Goal: Complete application form

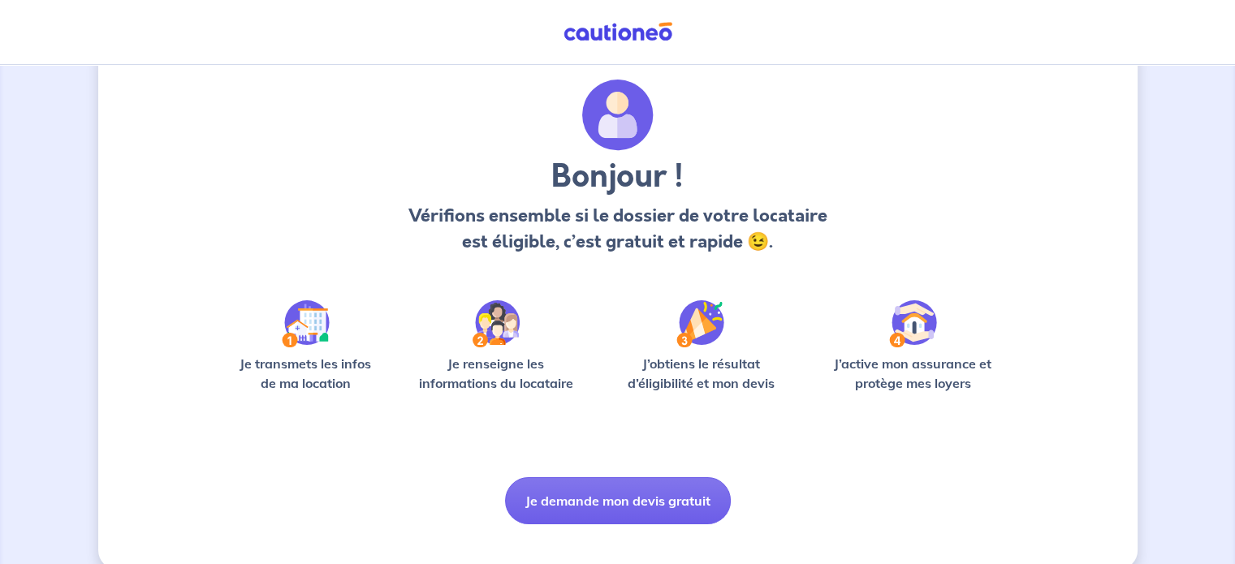
scroll to position [68, 0]
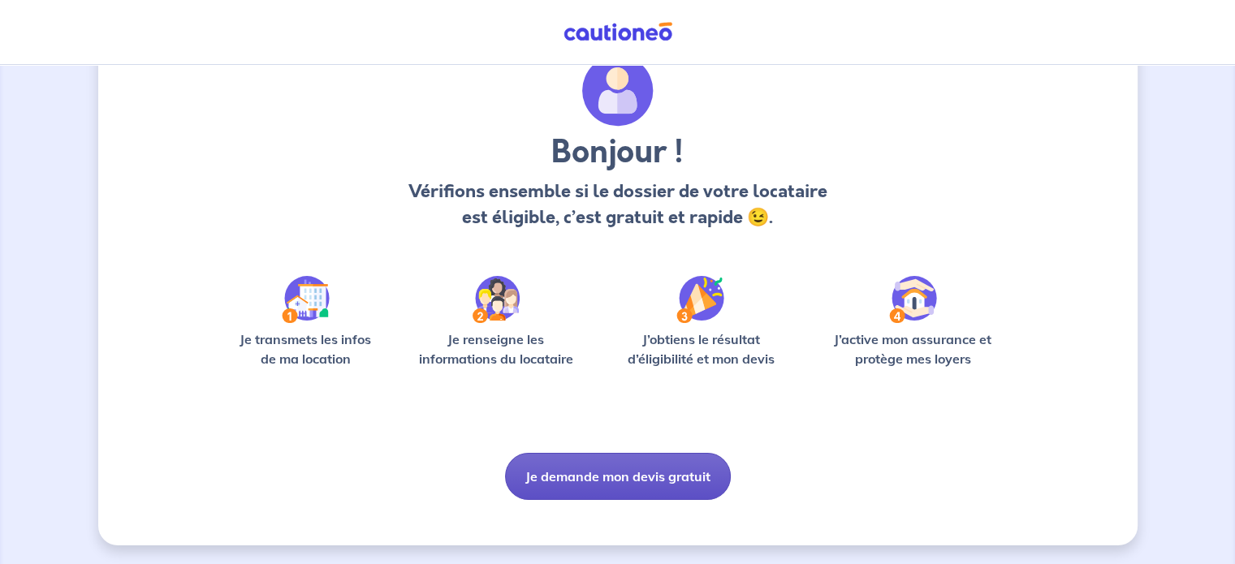
click at [590, 476] on button "Je demande mon devis gratuit" at bounding box center [618, 476] width 226 height 47
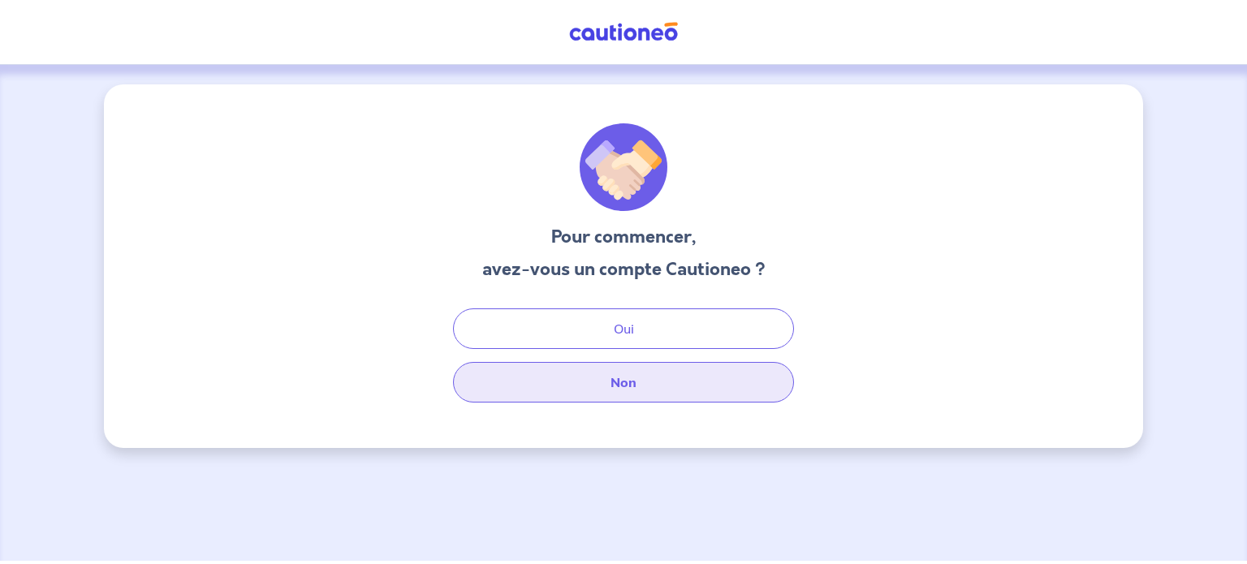
click at [627, 386] on button "Non" at bounding box center [623, 382] width 341 height 41
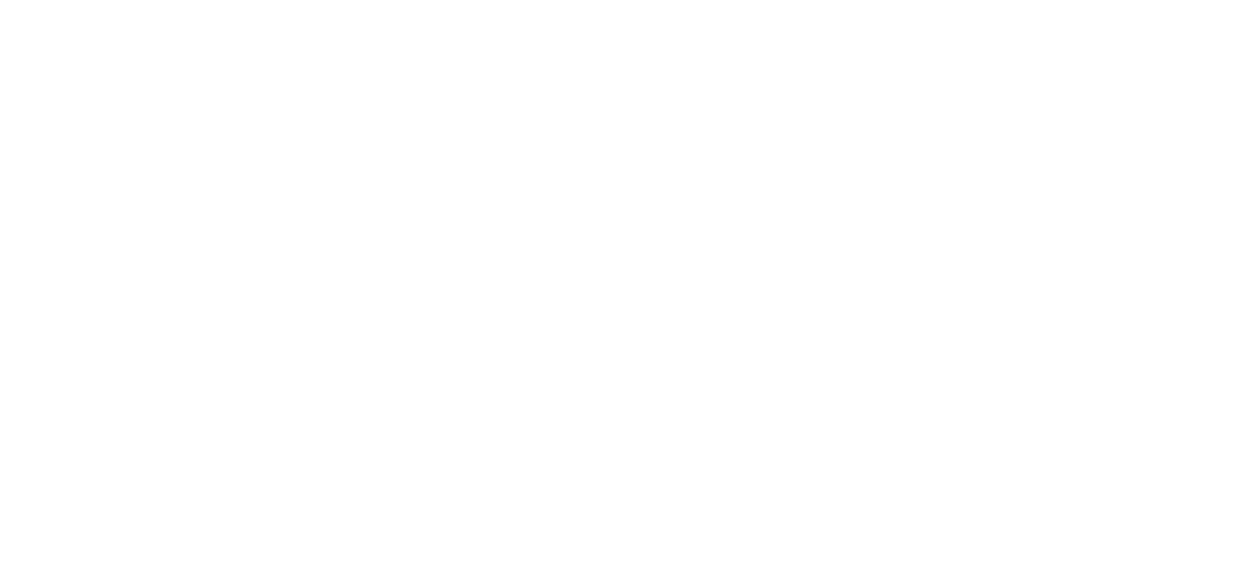
select select "FR"
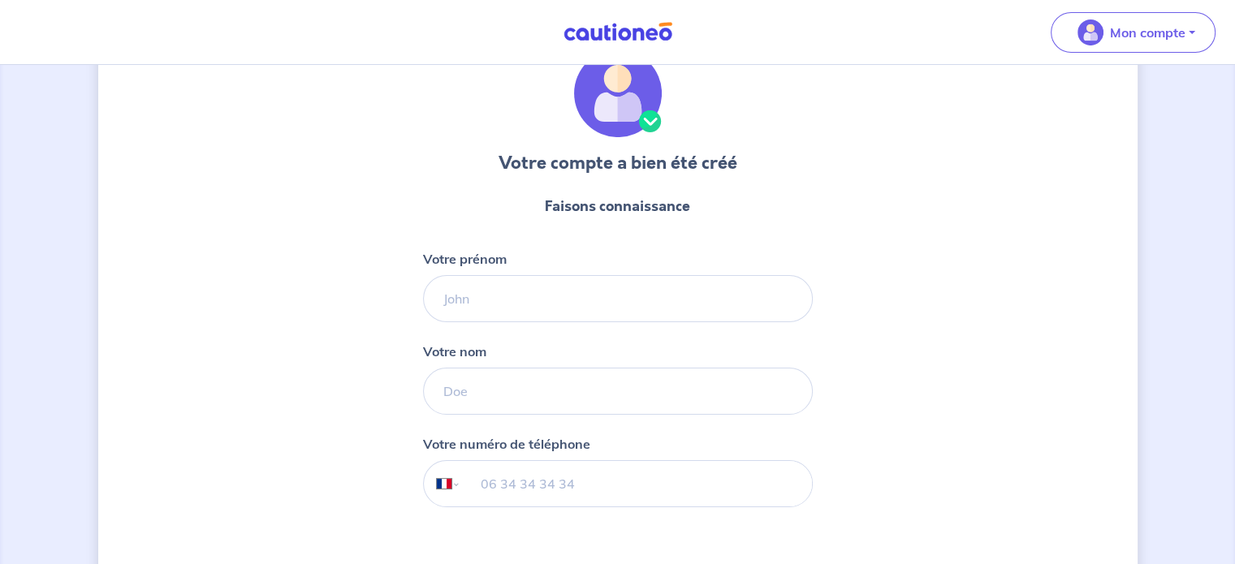
scroll to position [162, 0]
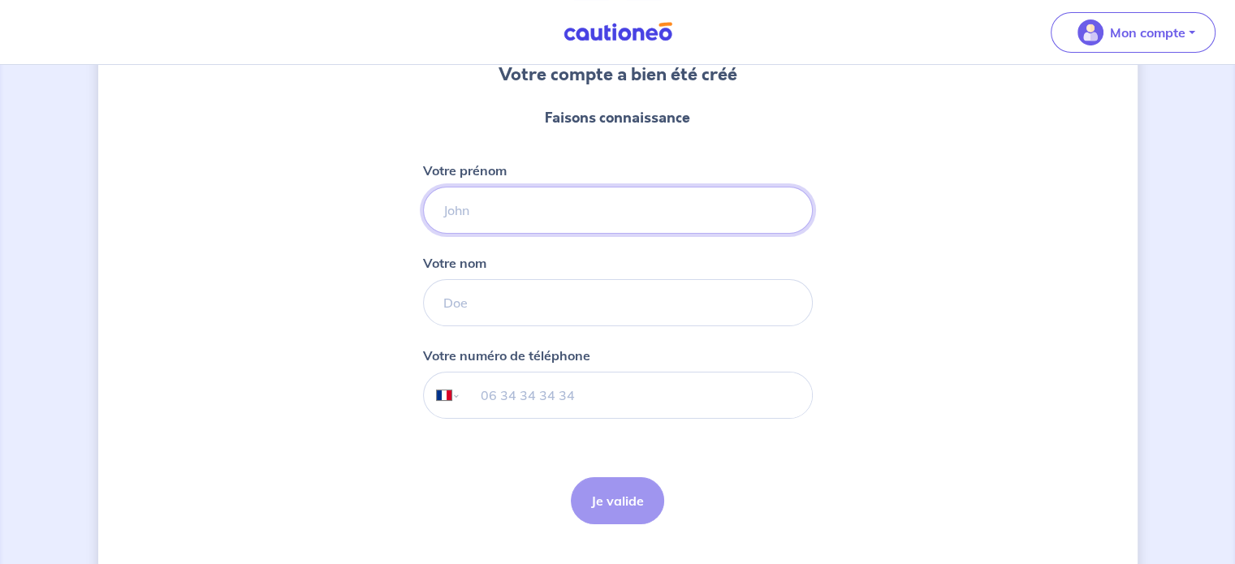
click at [578, 220] on input "Votre prénom" at bounding box center [618, 210] width 390 height 47
type input "[PERSON_NAME]"
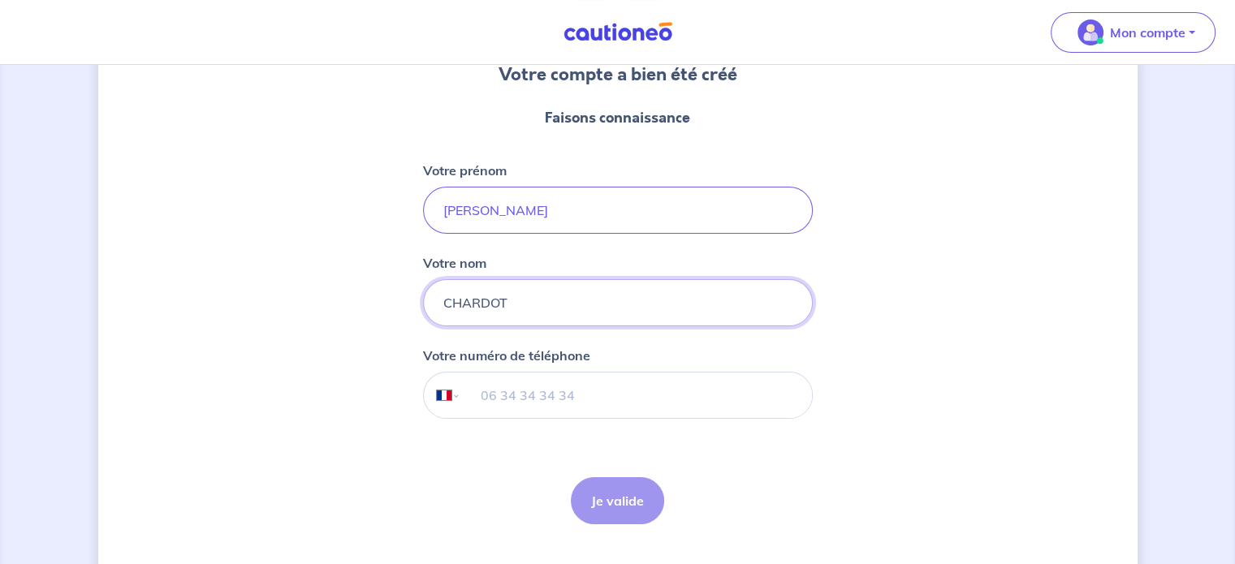
type input "CHARDOT"
type input "06 50 77 25 46"
click at [606, 494] on button "Je valide" at bounding box center [617, 500] width 93 height 47
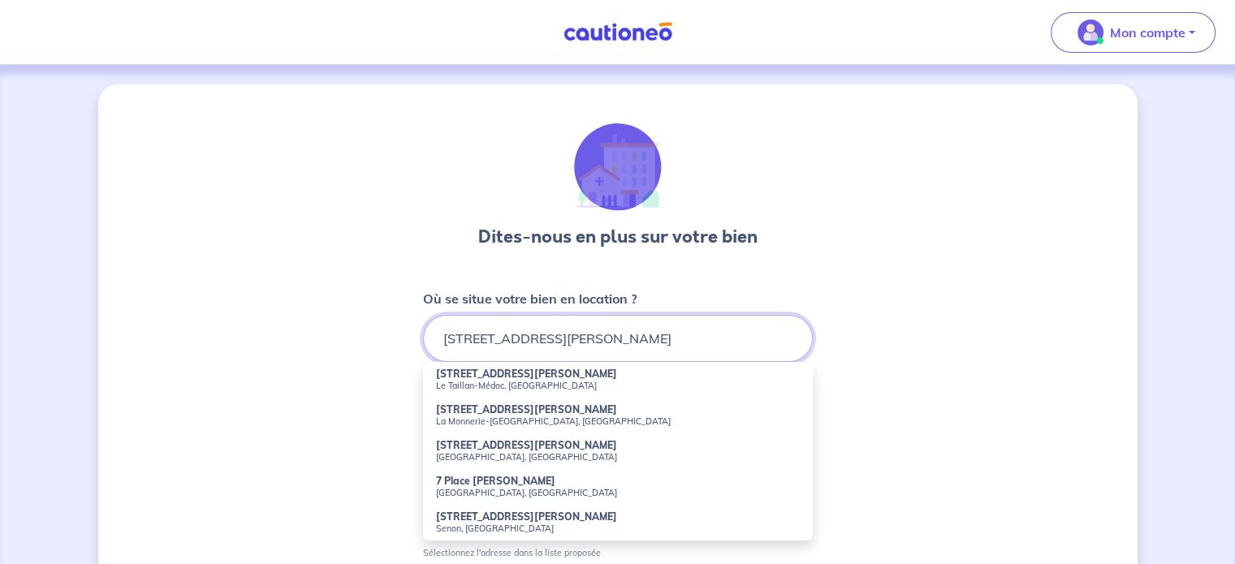
click at [607, 340] on input "[STREET_ADDRESS][PERSON_NAME]" at bounding box center [618, 338] width 390 height 47
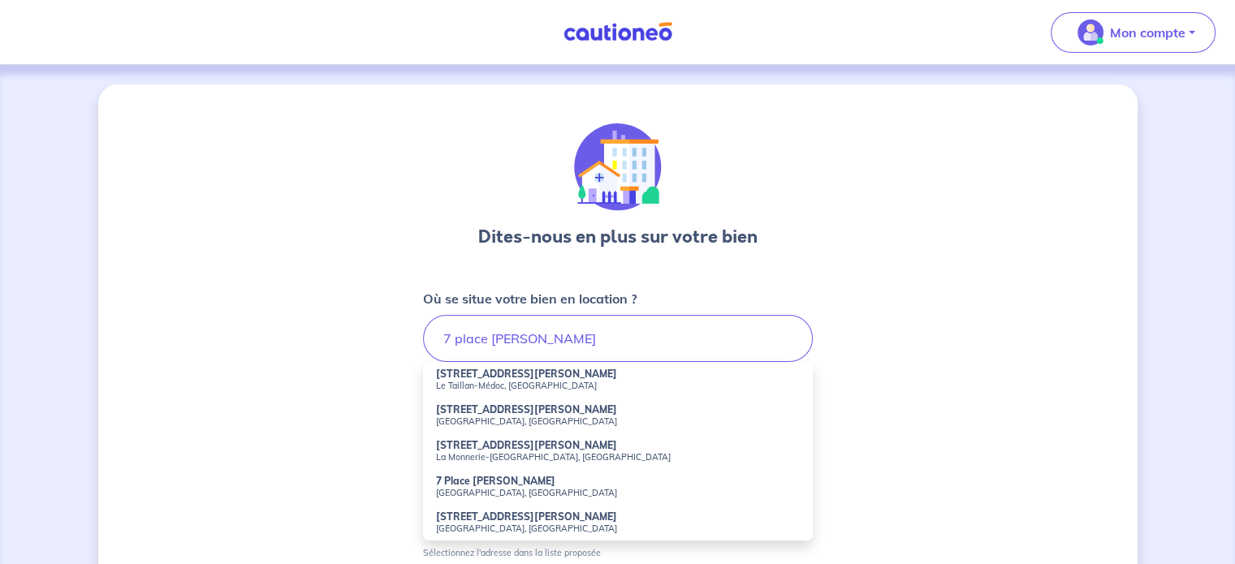
click at [448, 487] on small "[GEOGRAPHIC_DATA], [GEOGRAPHIC_DATA]" at bounding box center [618, 492] width 364 height 11
type input "7 Place [PERSON_NAME], Tarare, [GEOGRAPHIC_DATA]"
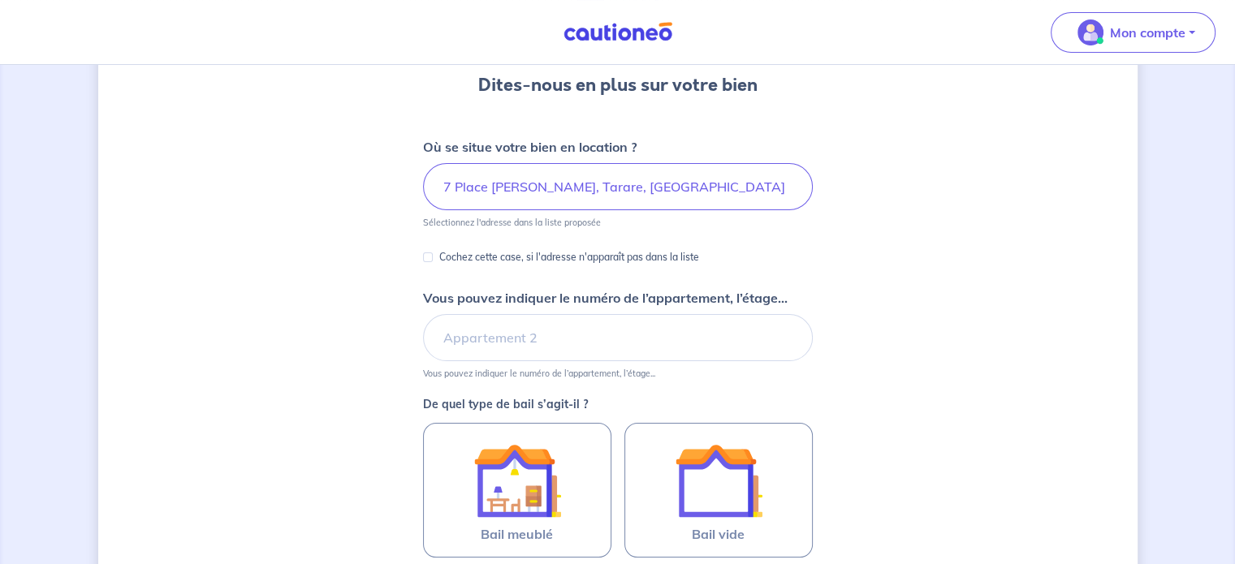
scroll to position [162, 0]
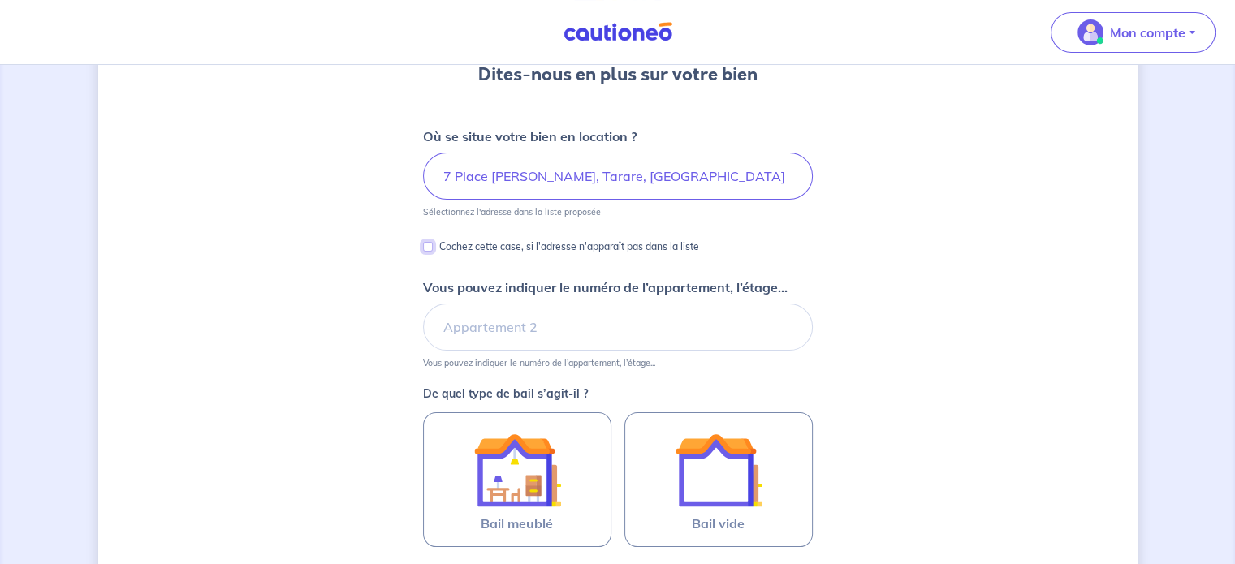
click at [431, 245] on input "Cochez cette case, si l'adresse n'apparaît pas dans la liste" at bounding box center [428, 247] width 10 height 10
checkbox input "true"
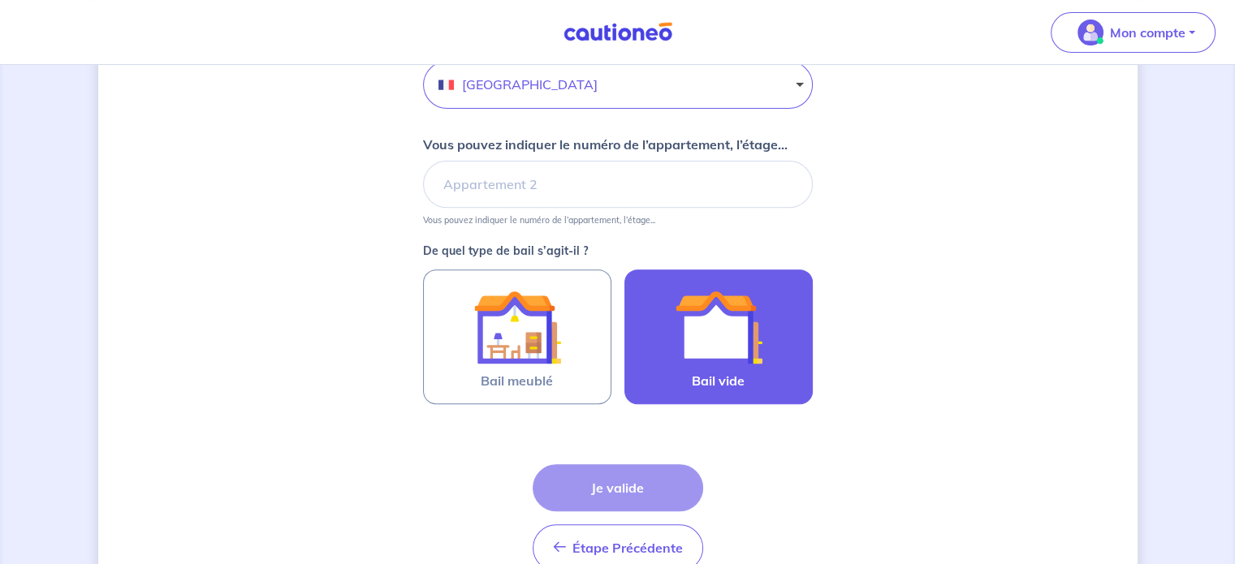
scroll to position [487, 0]
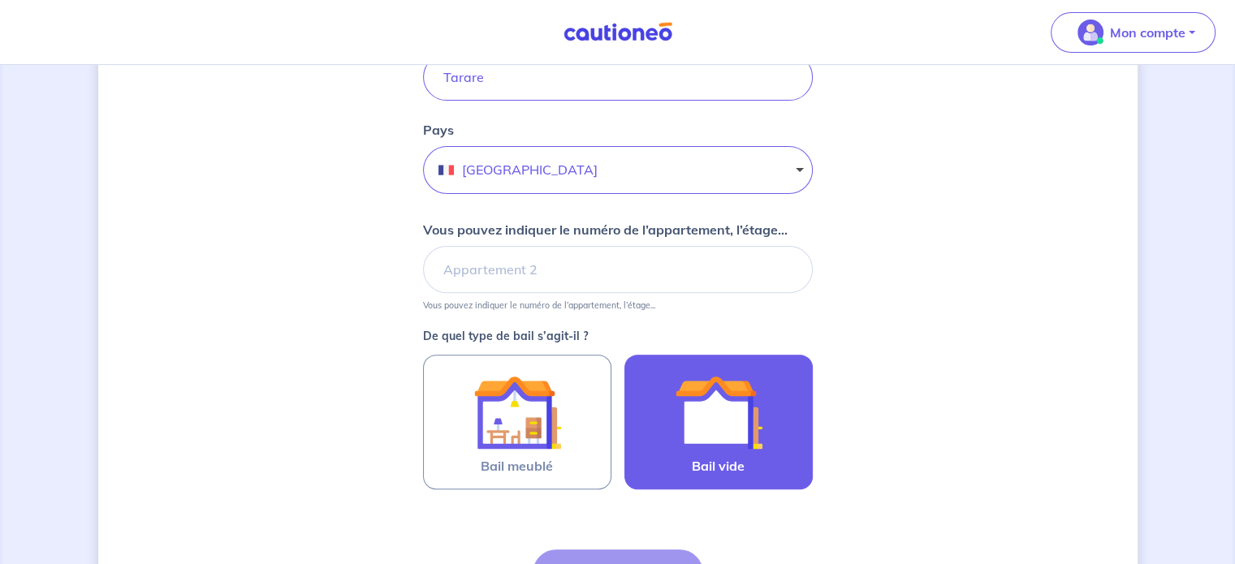
click at [768, 426] on div at bounding box center [718, 413] width 148 height 88
click at [0, 0] on input "Bail vide" at bounding box center [0, 0] width 0 height 0
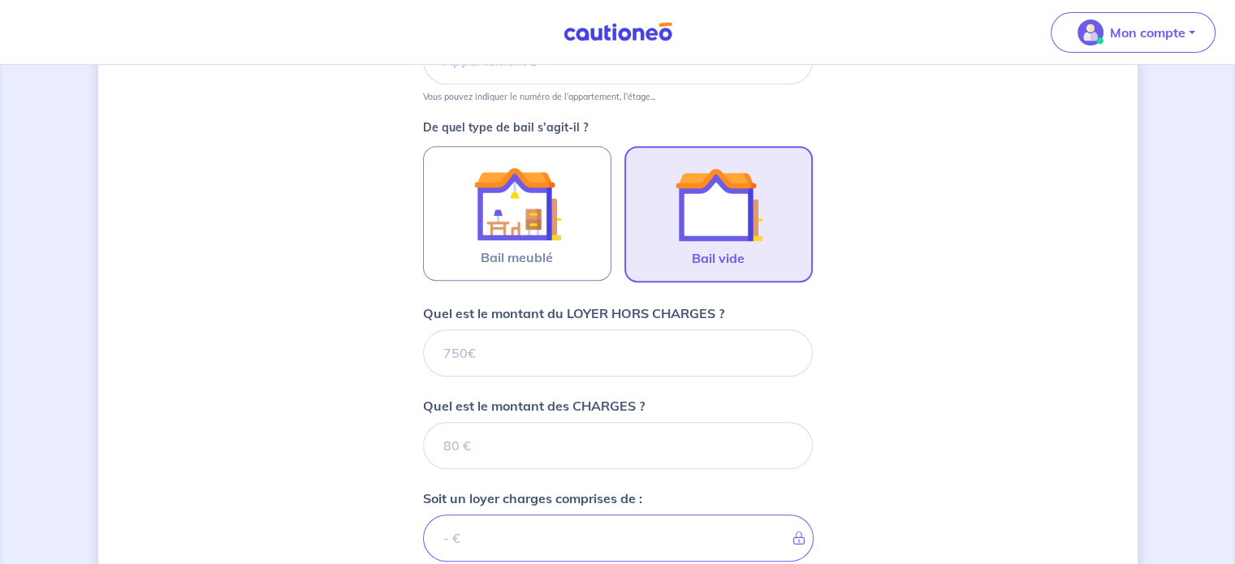
scroll to position [731, 0]
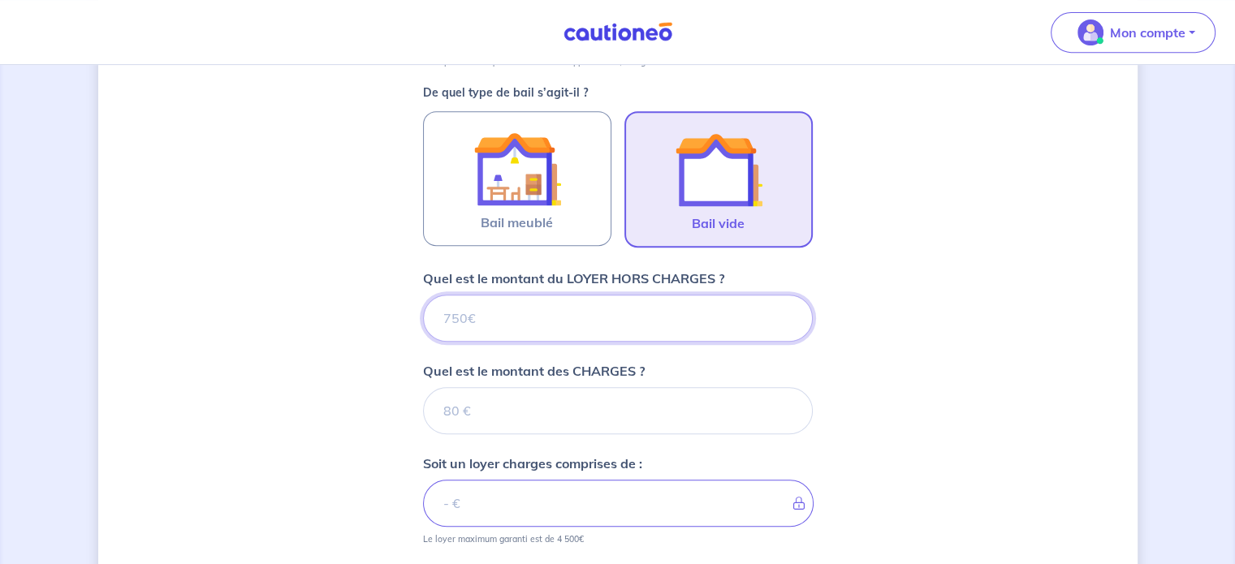
click at [517, 321] on input "Quel est le montant du LOYER HORS CHARGES ?" at bounding box center [618, 318] width 390 height 47
type input "75"
type input "750"
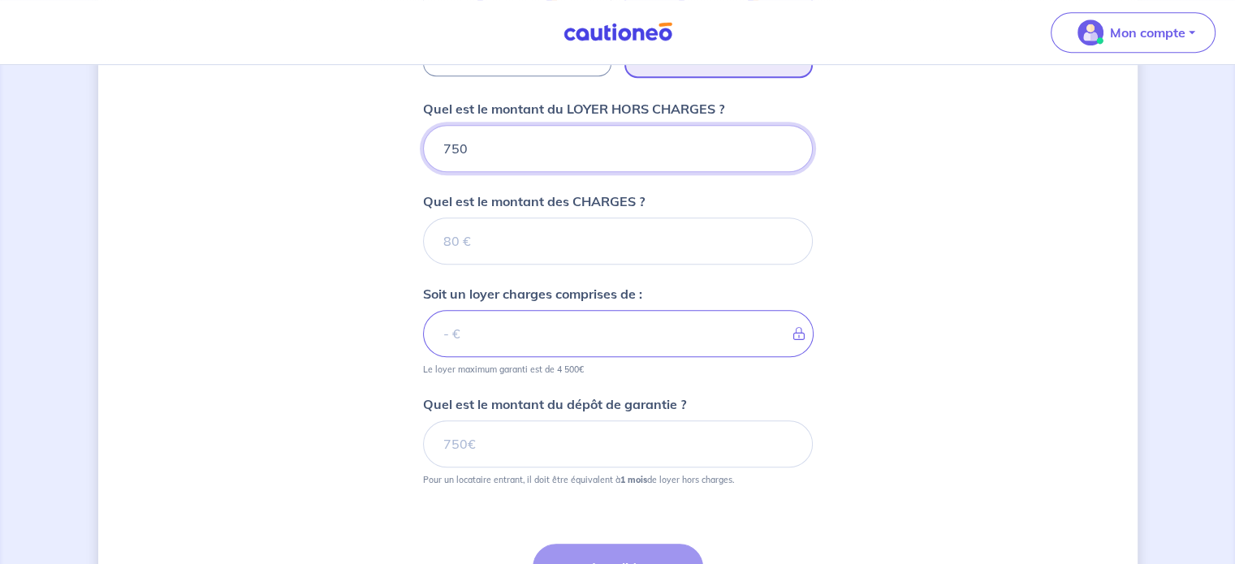
scroll to position [974, 0]
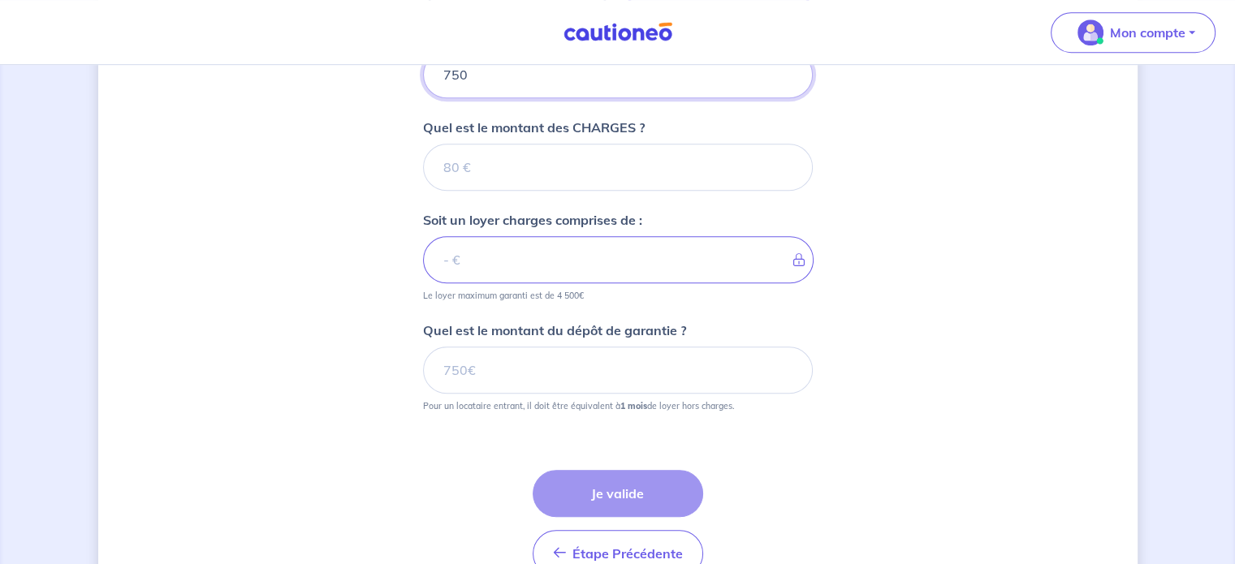
type input "750"
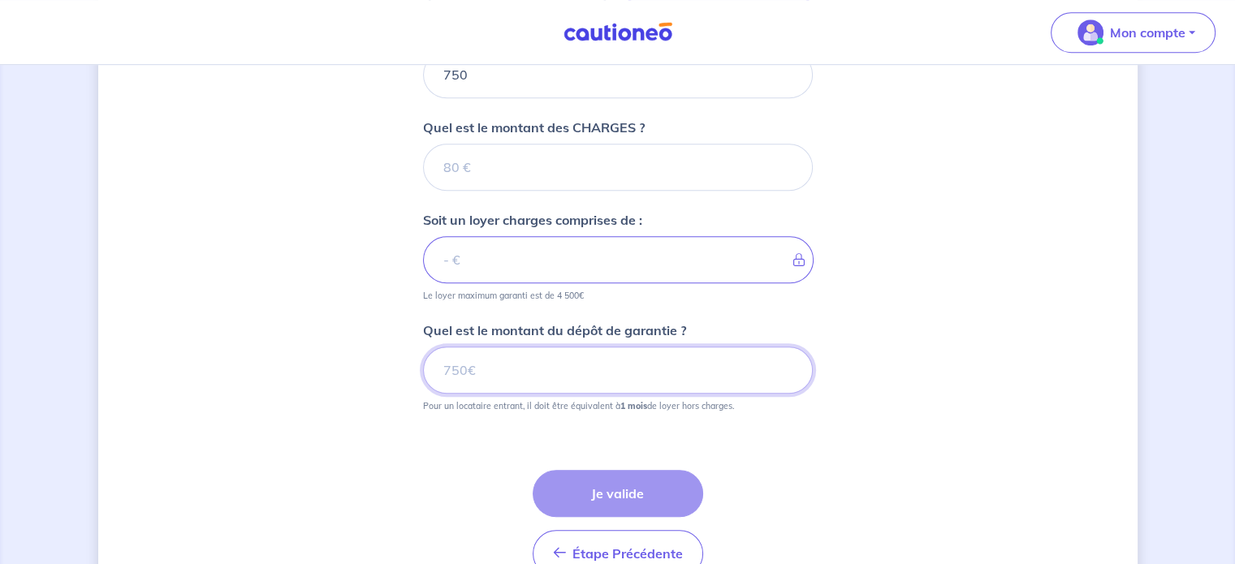
click at [530, 371] on input "Quel est le montant du dépôt de garantie ?" at bounding box center [618, 370] width 390 height 47
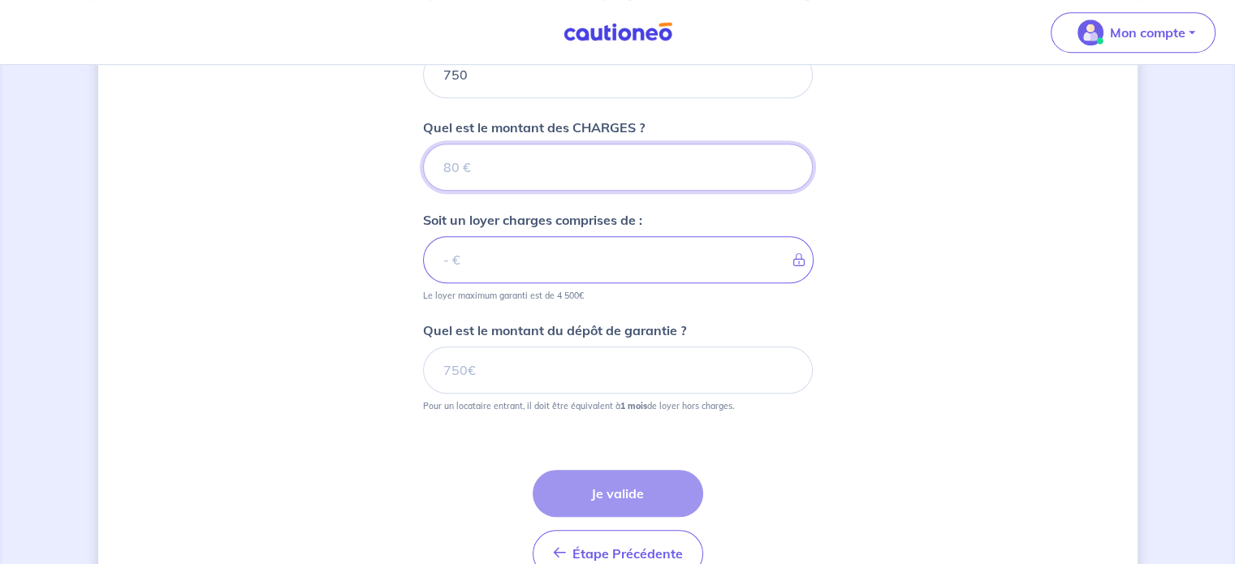
click at [500, 168] on input "Quel est le montant des CHARGES ?" at bounding box center [618, 167] width 390 height 47
type input "0"
type input "750"
type input "0"
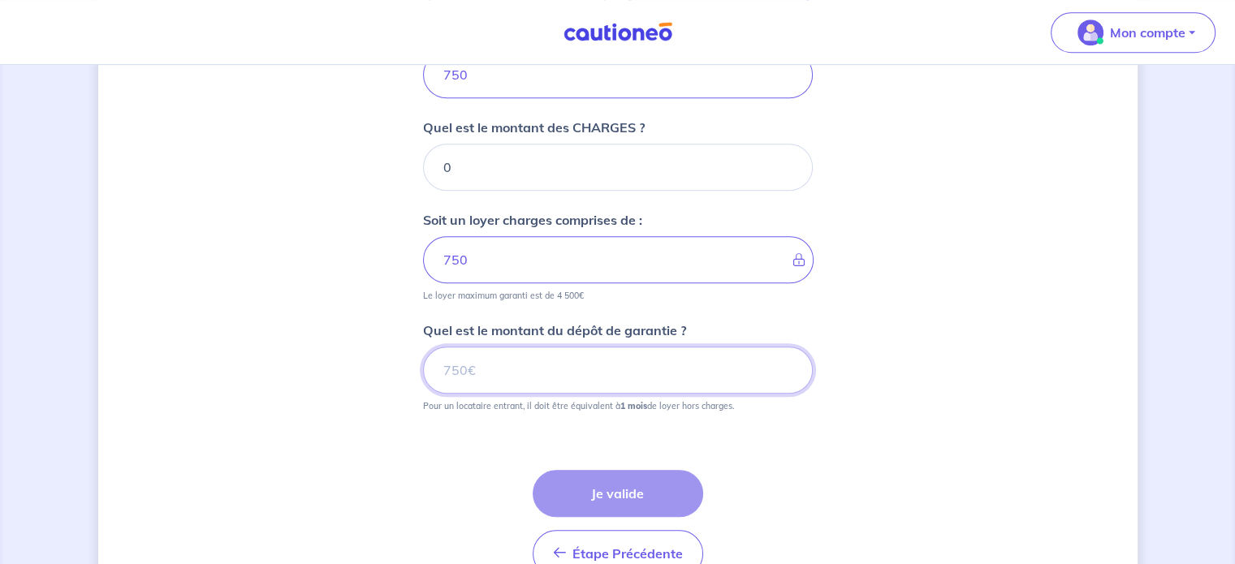
click at [484, 371] on input "Quel est le montant du dépôt de garantie ?" at bounding box center [618, 370] width 390 height 47
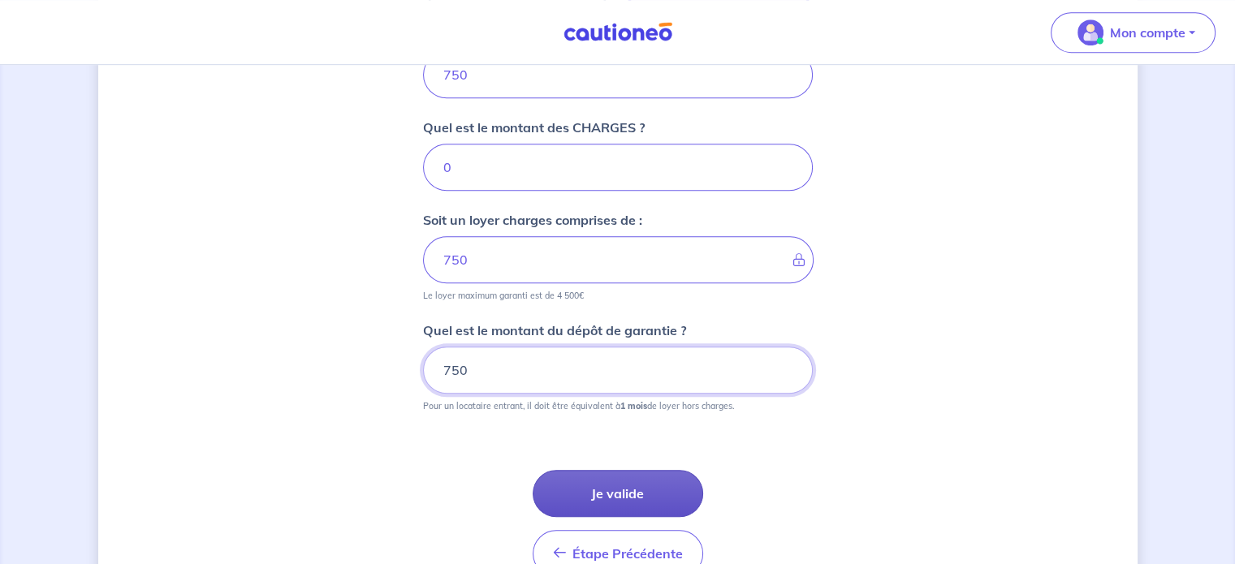
type input "750"
click at [636, 494] on button "Je valide" at bounding box center [617, 493] width 170 height 47
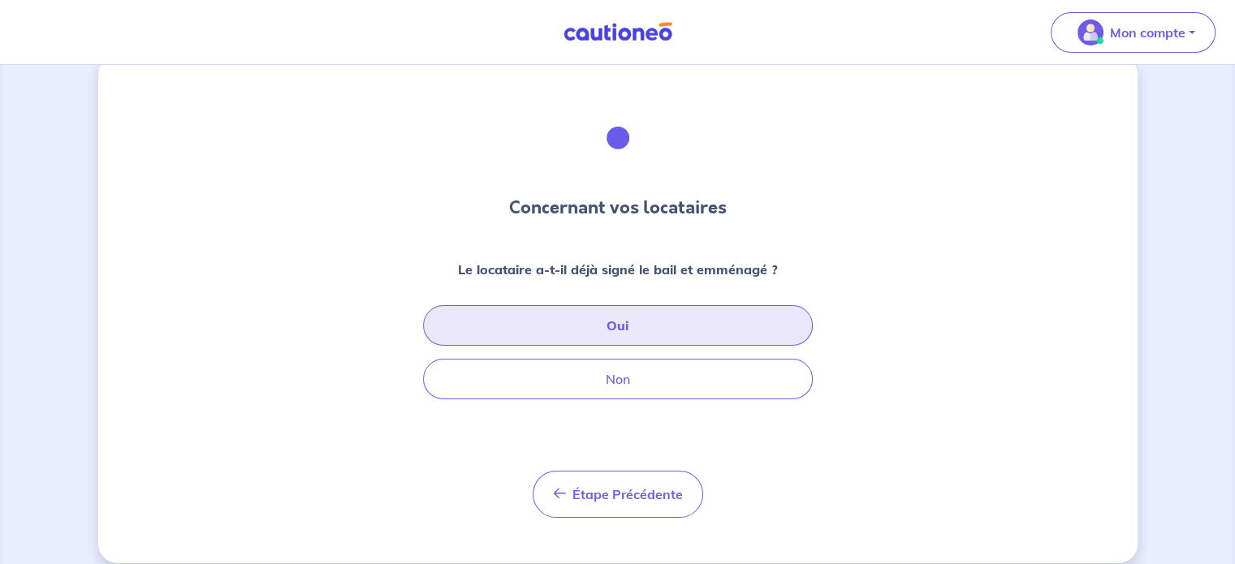
scroll to position [46, 0]
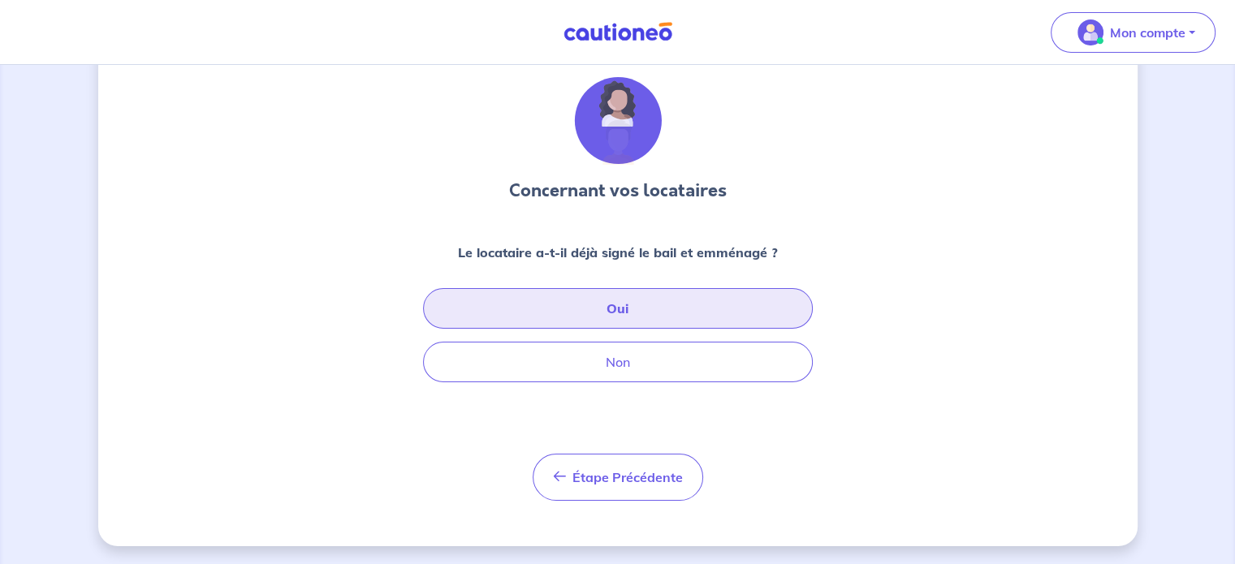
click at [629, 308] on button "Oui" at bounding box center [618, 308] width 390 height 41
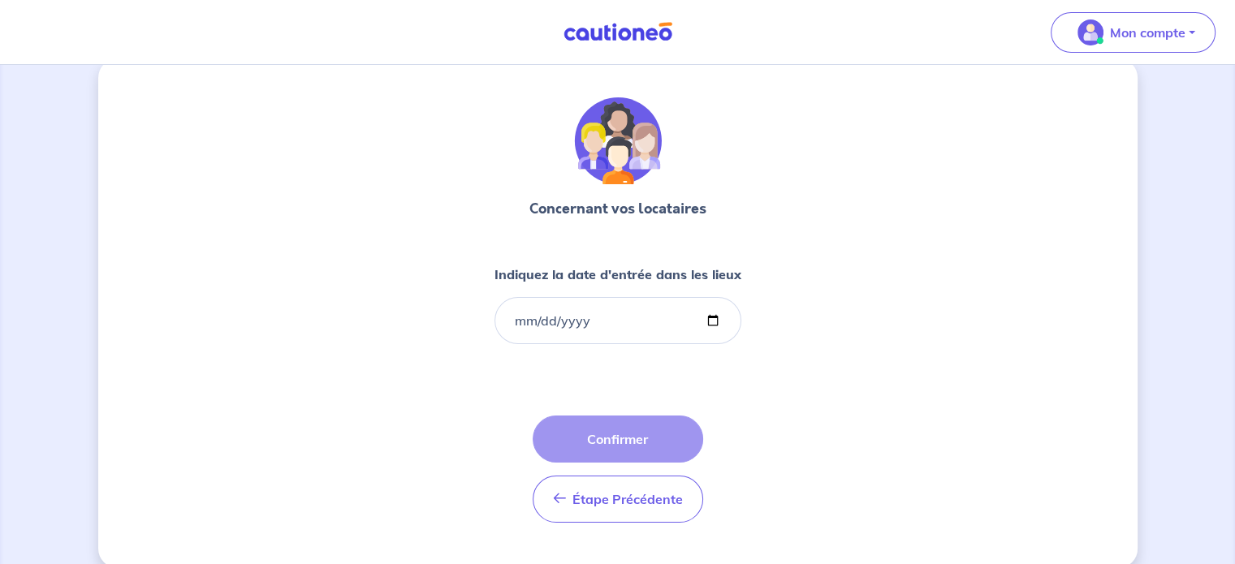
scroll to position [49, 0]
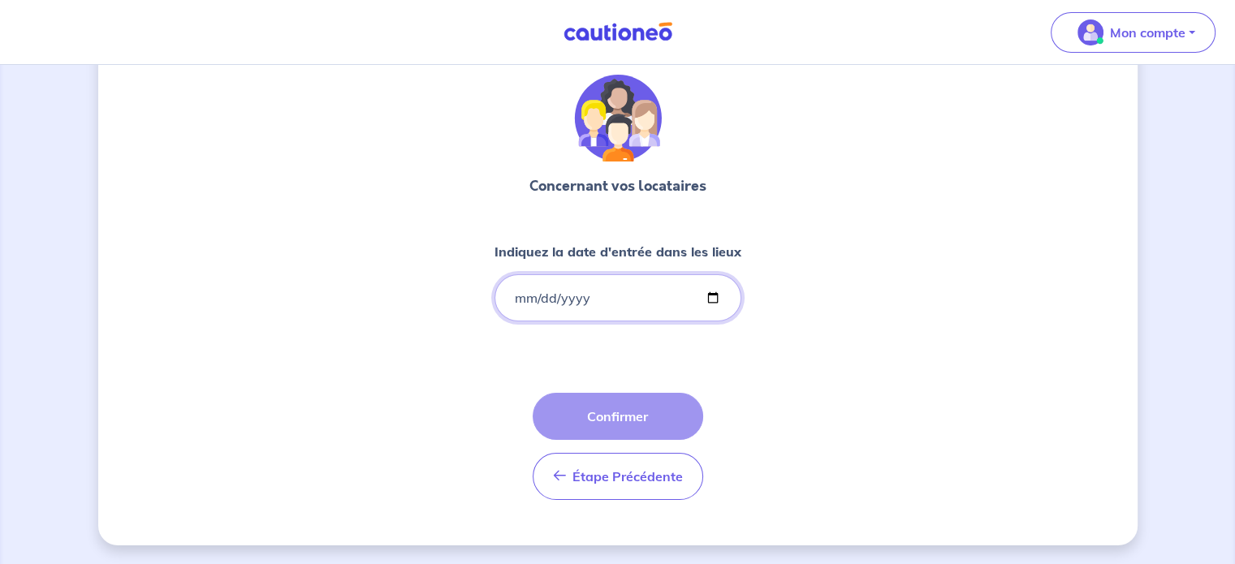
click at [711, 300] on input "Indiquez la date d'entrée dans les lieux" at bounding box center [617, 297] width 247 height 47
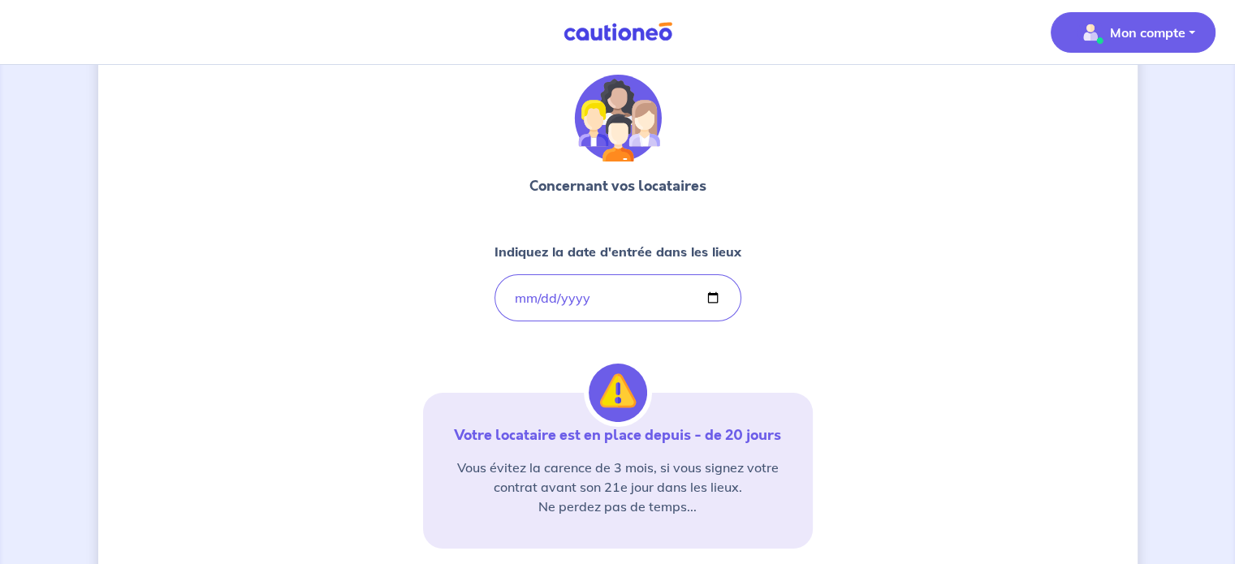
type input "2026-04-17"
click at [1149, 33] on p "Mon compte" at bounding box center [1147, 32] width 75 height 19
click at [1097, 98] on link "Mes informations" at bounding box center [1116, 101] width 131 height 26
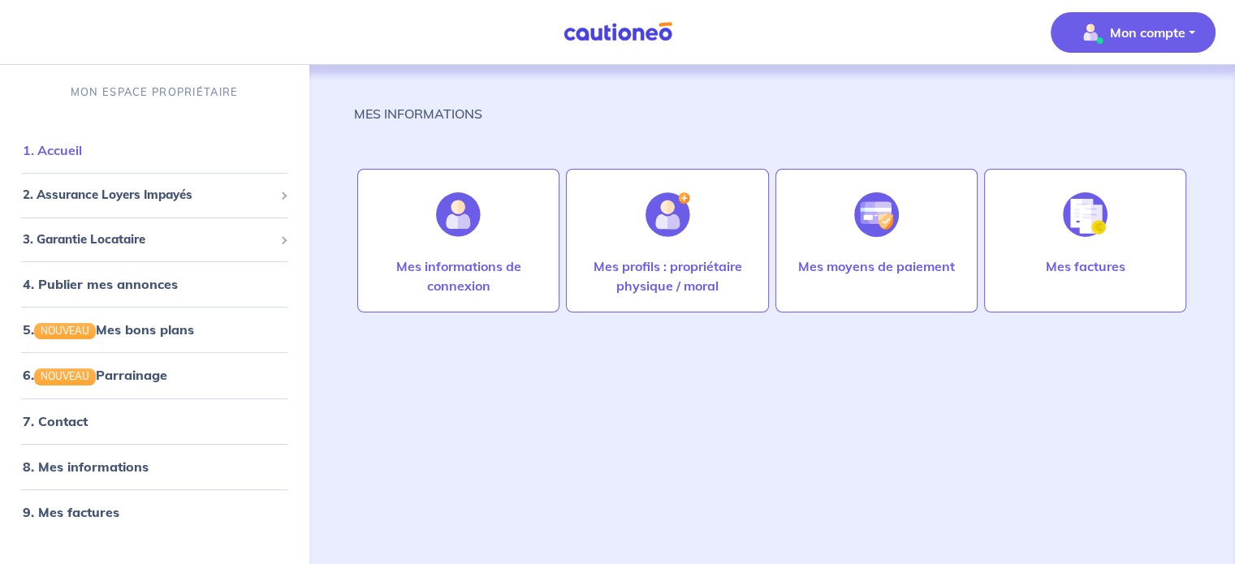
click at [72, 142] on link "1. Accueil" at bounding box center [52, 150] width 59 height 16
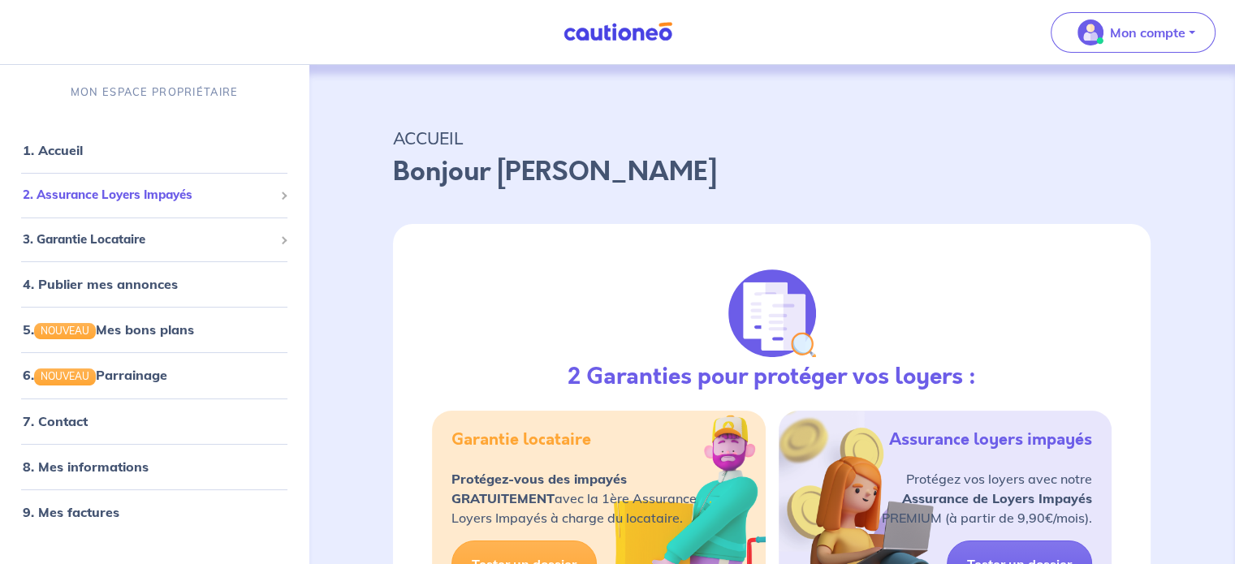
click at [166, 206] on div "2. Assurance Loyers Impayés" at bounding box center [153, 195] width 295 height 32
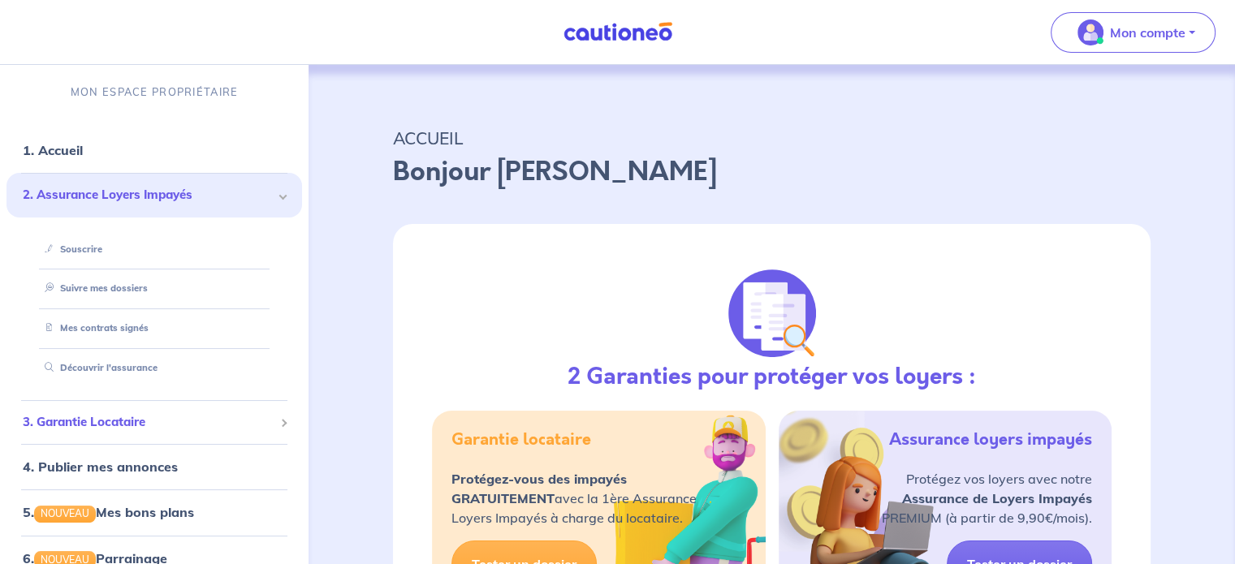
click at [127, 428] on span "3. Garantie Locataire" at bounding box center [148, 422] width 251 height 19
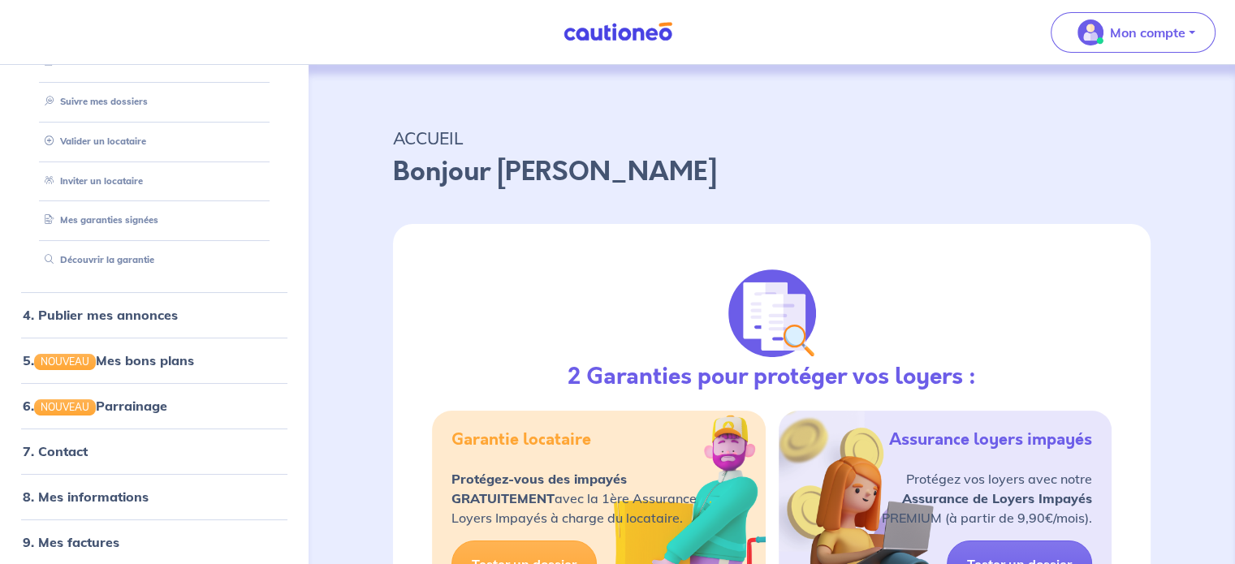
drag, startPoint x: 703, startPoint y: 43, endPoint x: 552, endPoint y: 35, distance: 151.2
click at [532, 51] on nav "Mon compte MON ESPACE PROPRIÉTAIRE 1. Accueil 2. Assurance Loyers Impayés Sousc…" at bounding box center [617, 32] width 1235 height 65
